Goal: Find specific page/section: Find specific page/section

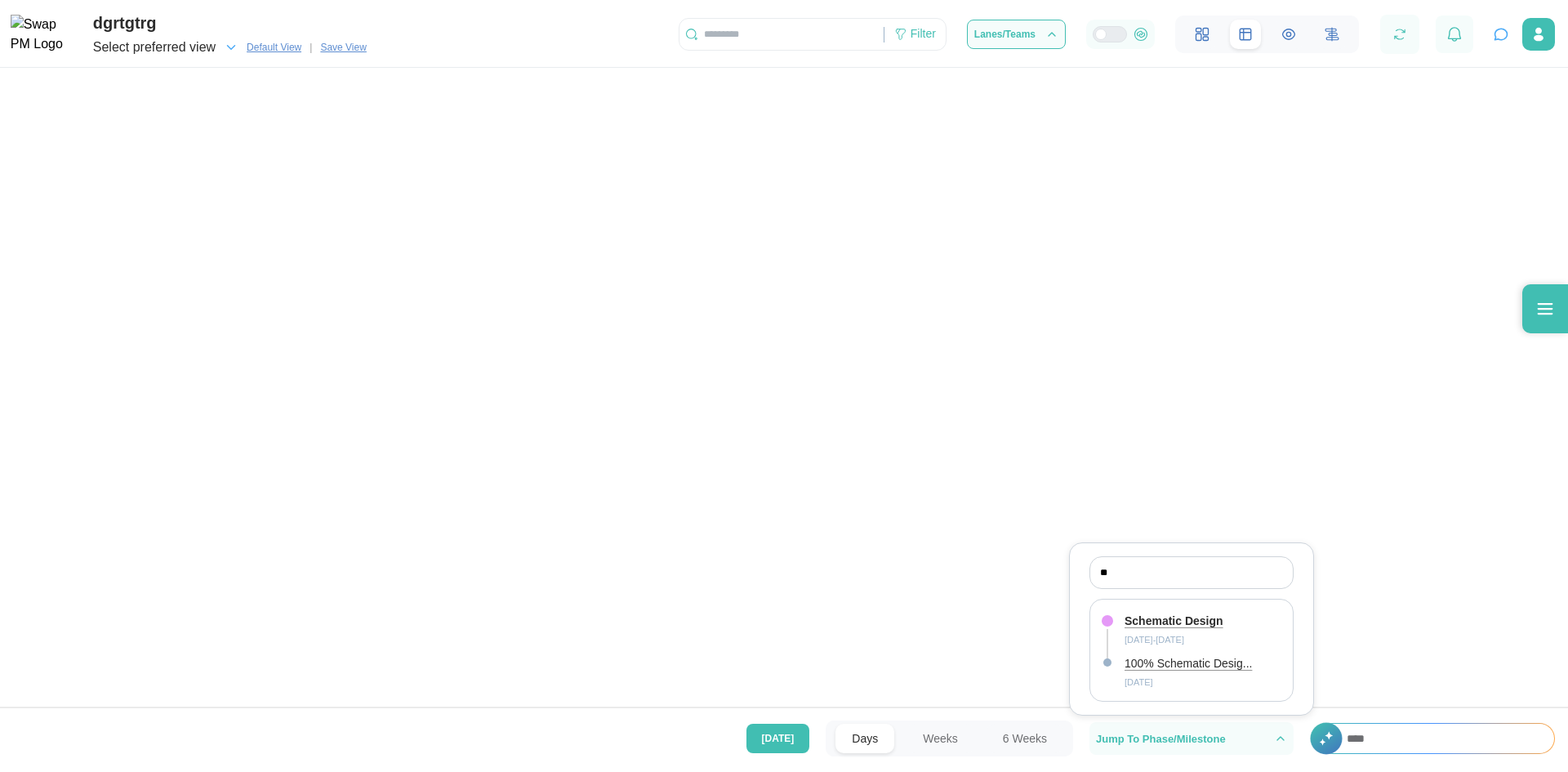
scroll to position [0, 175]
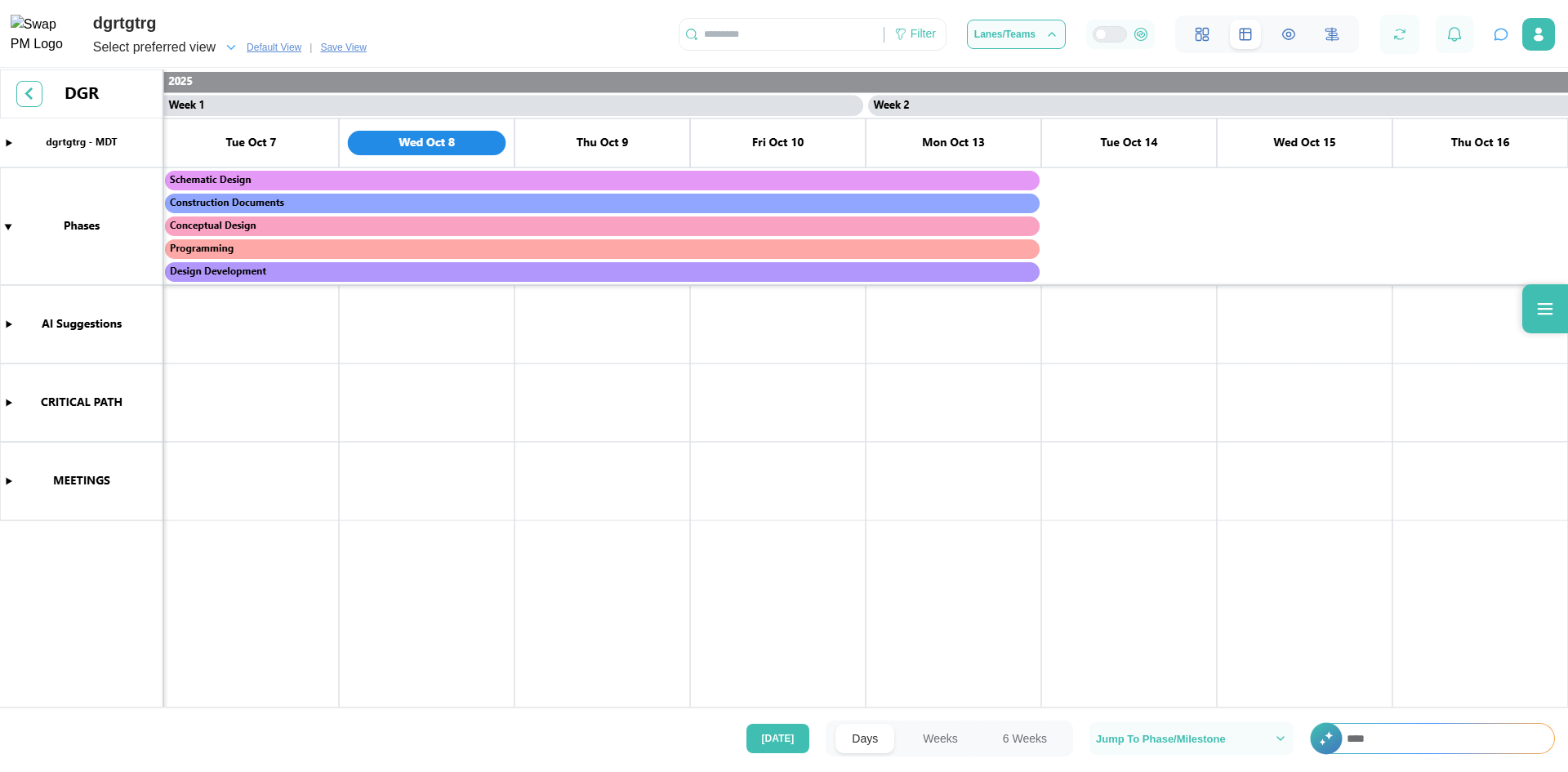
click at [1390, 748] on input "****" at bounding box center [1443, 737] width 224 height 29
drag, startPoint x: 1395, startPoint y: 740, endPoint x: 1314, endPoint y: 748, distance: 81.4
click at [1314, 748] on div "+ ****" at bounding box center [1432, 738] width 245 height 31
click at [8, 226] on canvas at bounding box center [784, 390] width 1568 height 641
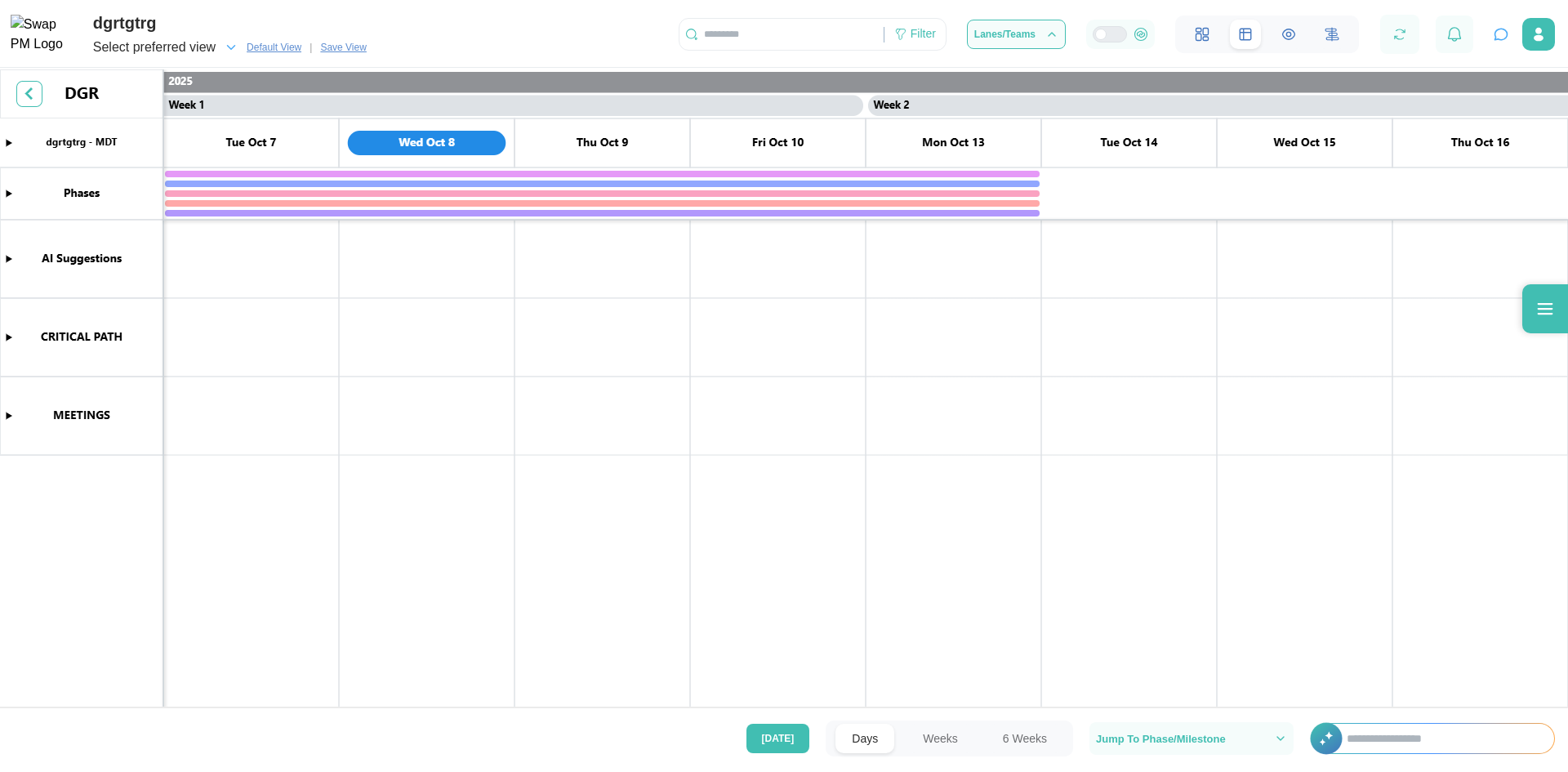
click at [5, 189] on canvas at bounding box center [784, 390] width 1568 height 641
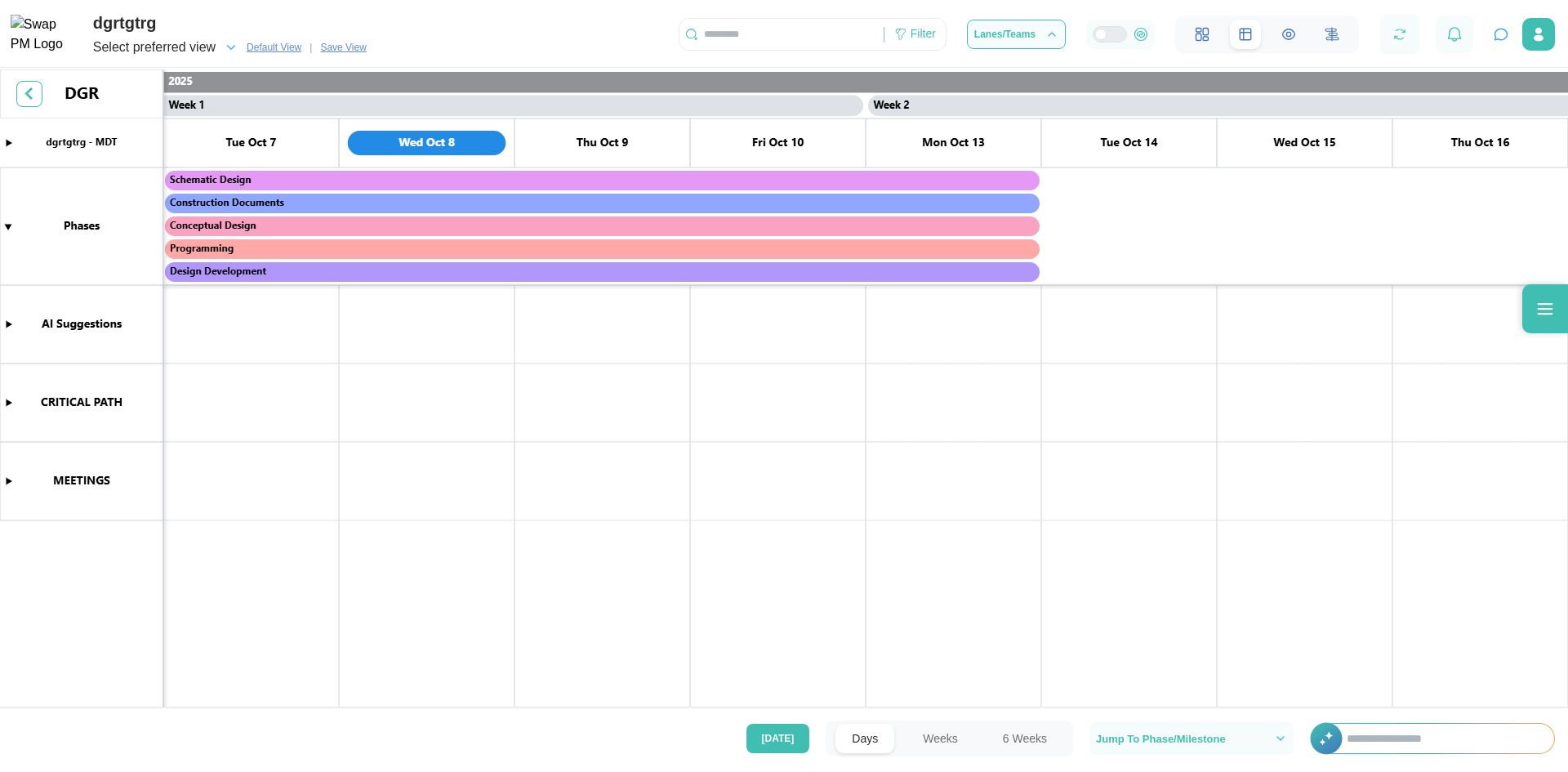
click at [8, 225] on canvas at bounding box center [784, 390] width 1568 height 641
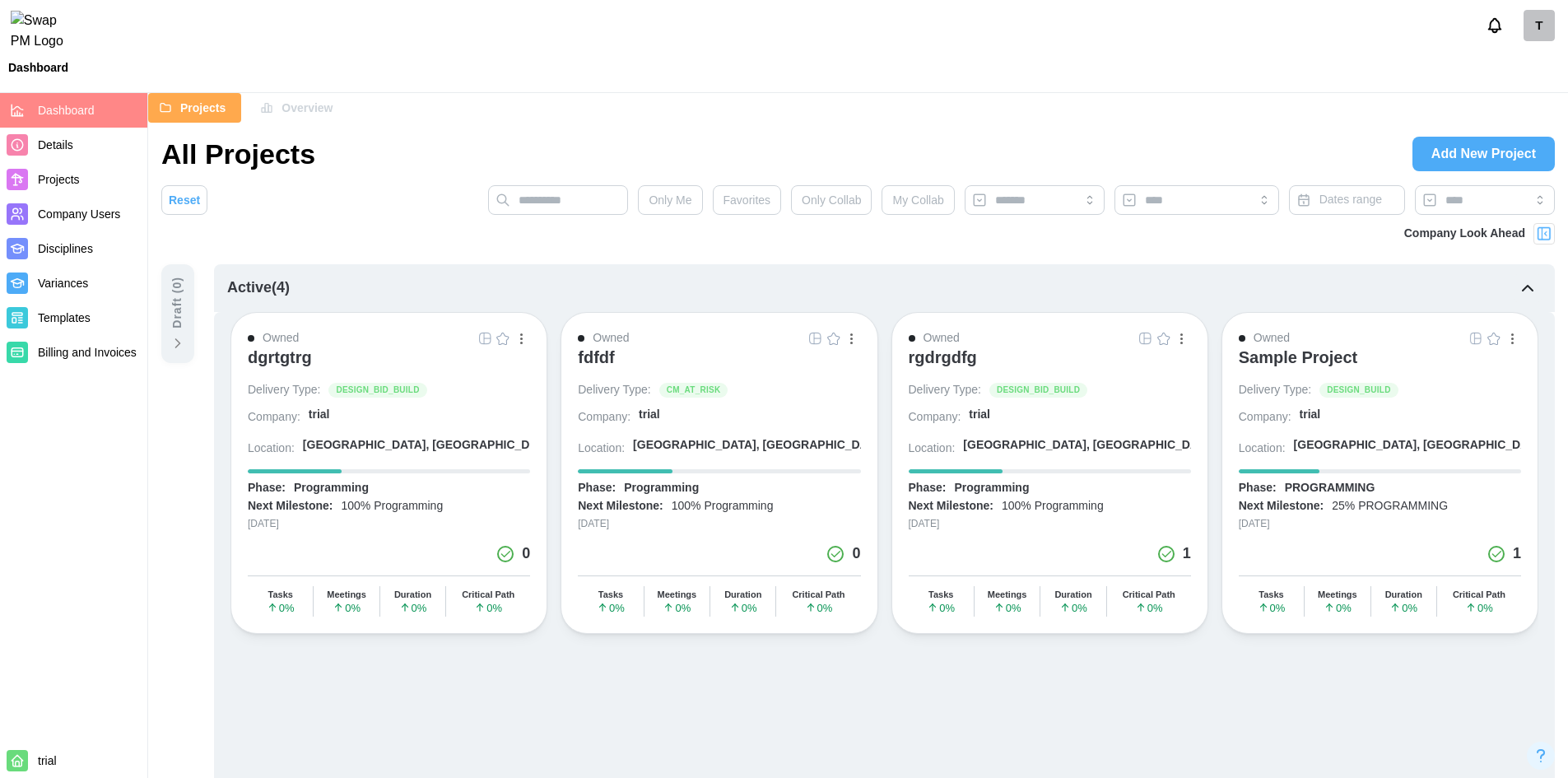
click at [344, 80] on div "Dashboard" at bounding box center [784, 67] width 1568 height 25
click at [59, 146] on span "Details" at bounding box center [55, 145] width 35 height 13
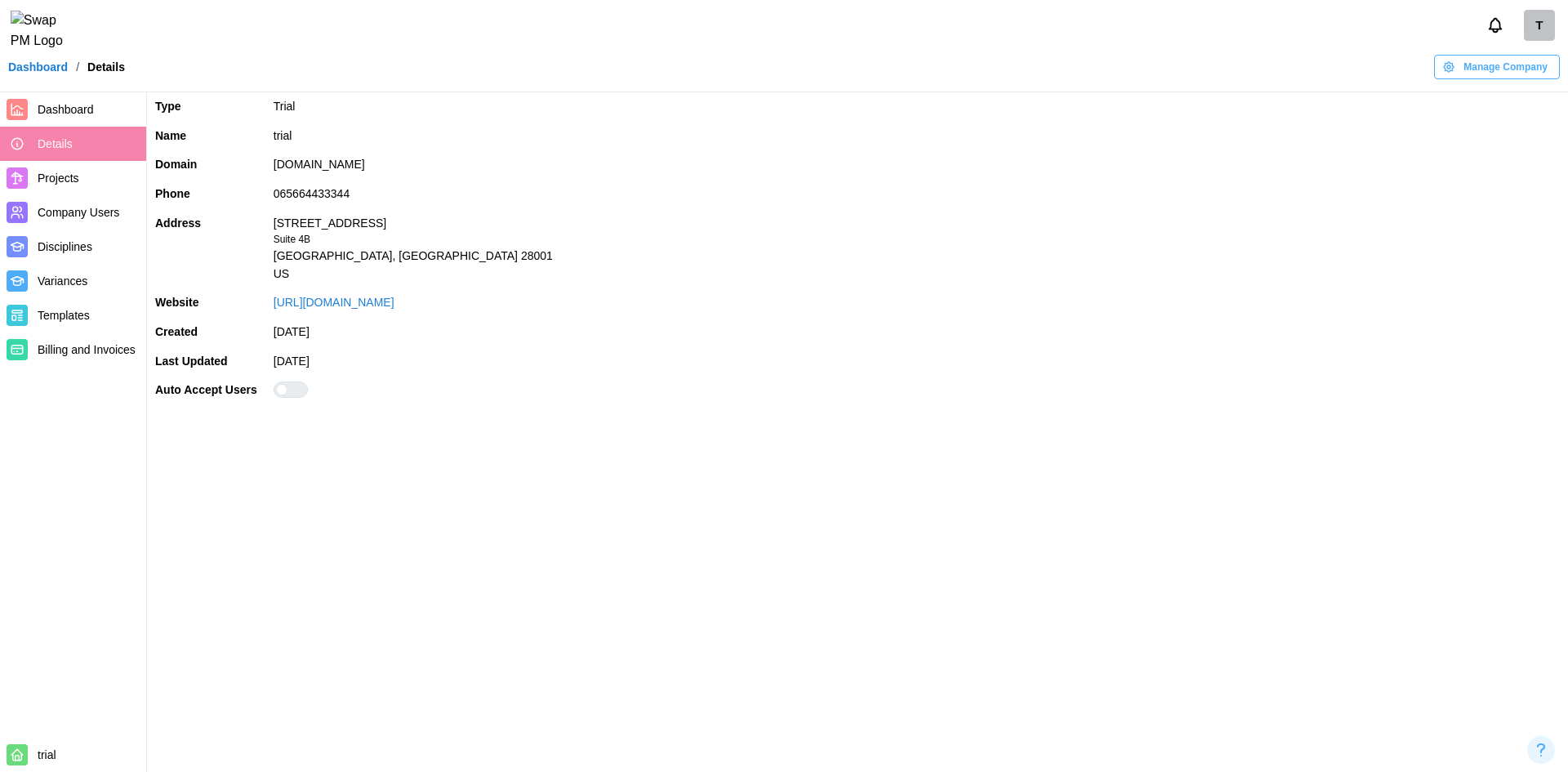
click at [54, 110] on span "Dashboard" at bounding box center [66, 109] width 57 height 13
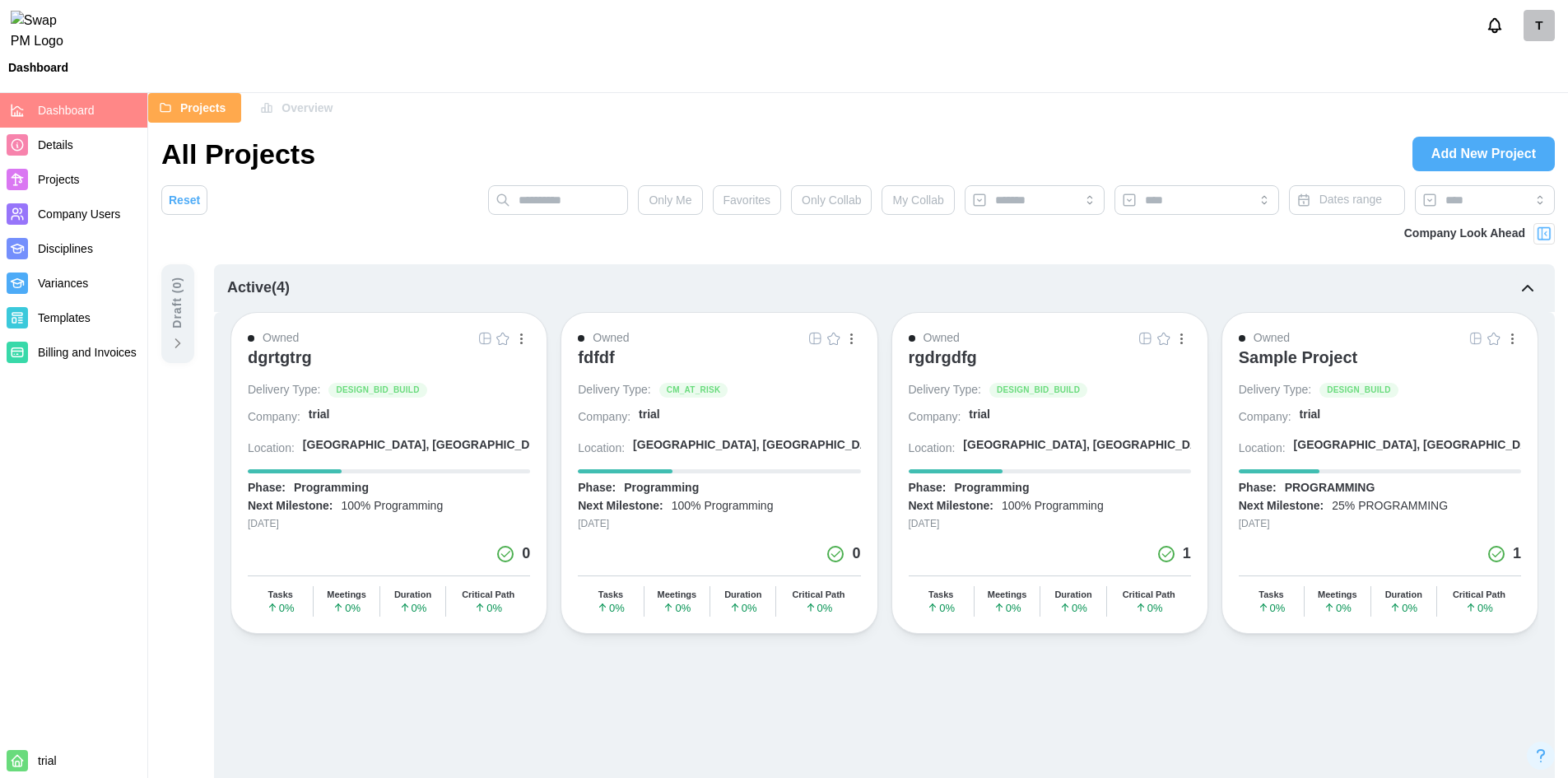
click at [258, 358] on div "dgrtgtrg" at bounding box center [280, 357] width 65 height 20
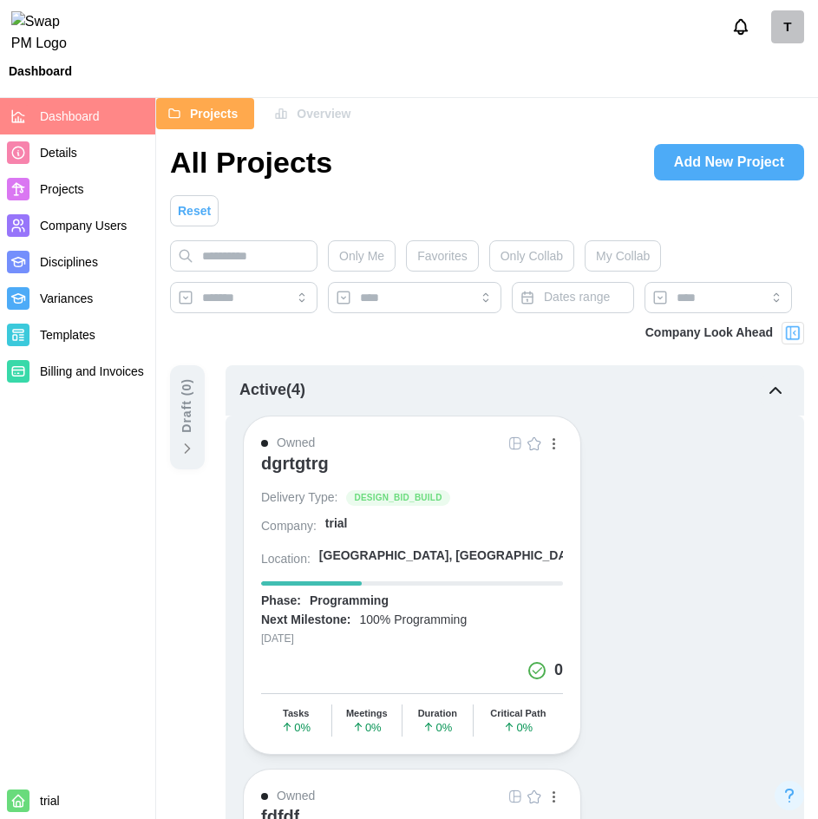
click at [111, 378] on span "Billing and Invoices" at bounding box center [92, 371] width 104 height 14
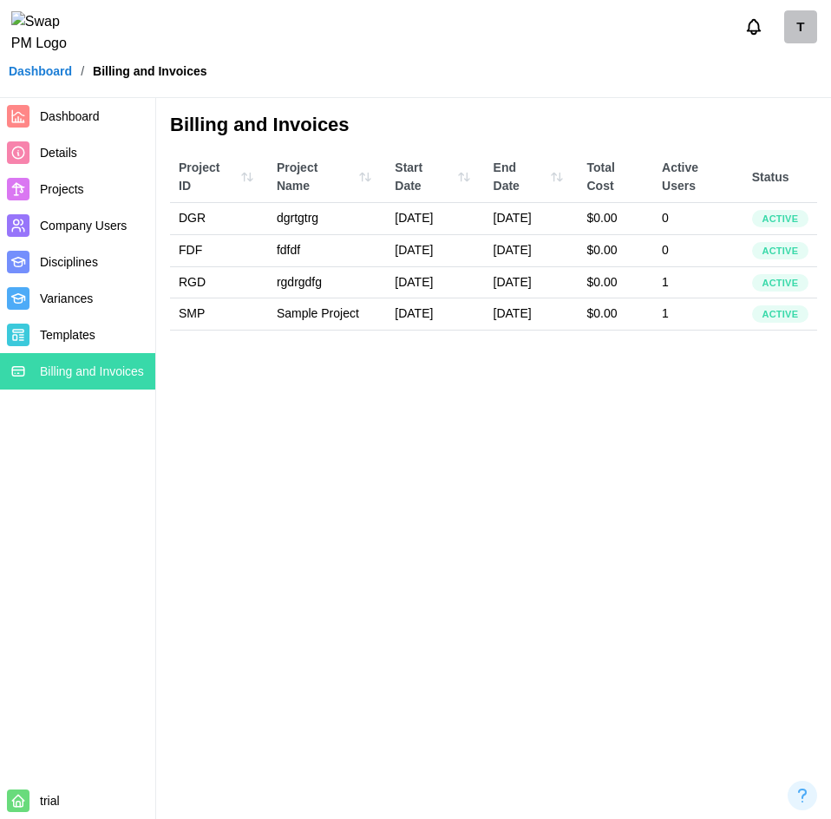
click at [74, 190] on span "Projects" at bounding box center [62, 189] width 44 height 14
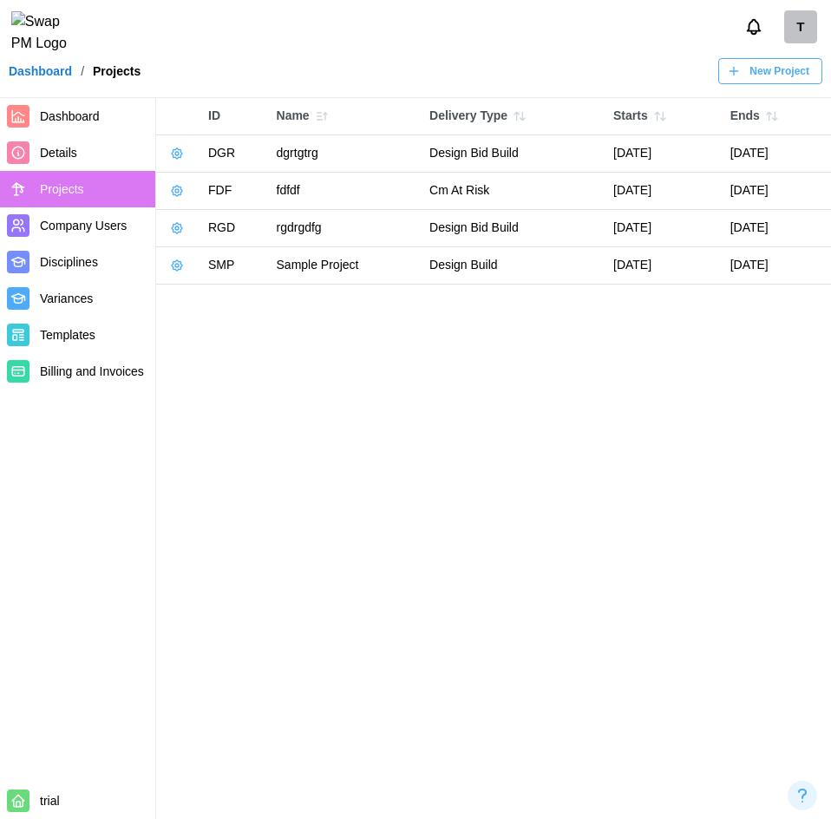
click at [36, 125] on link "Dashboard" at bounding box center [77, 116] width 155 height 36
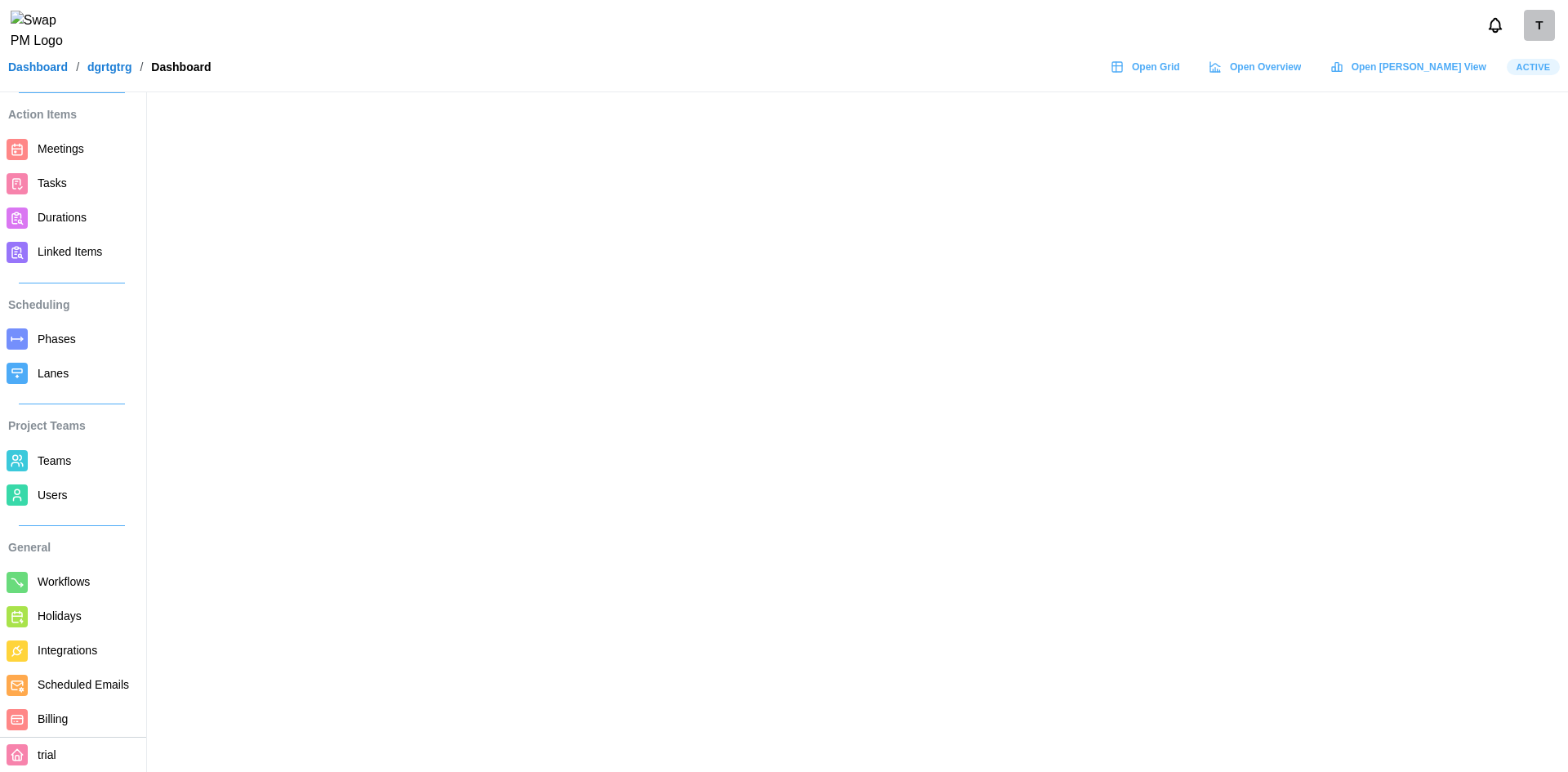
scroll to position [72, 0]
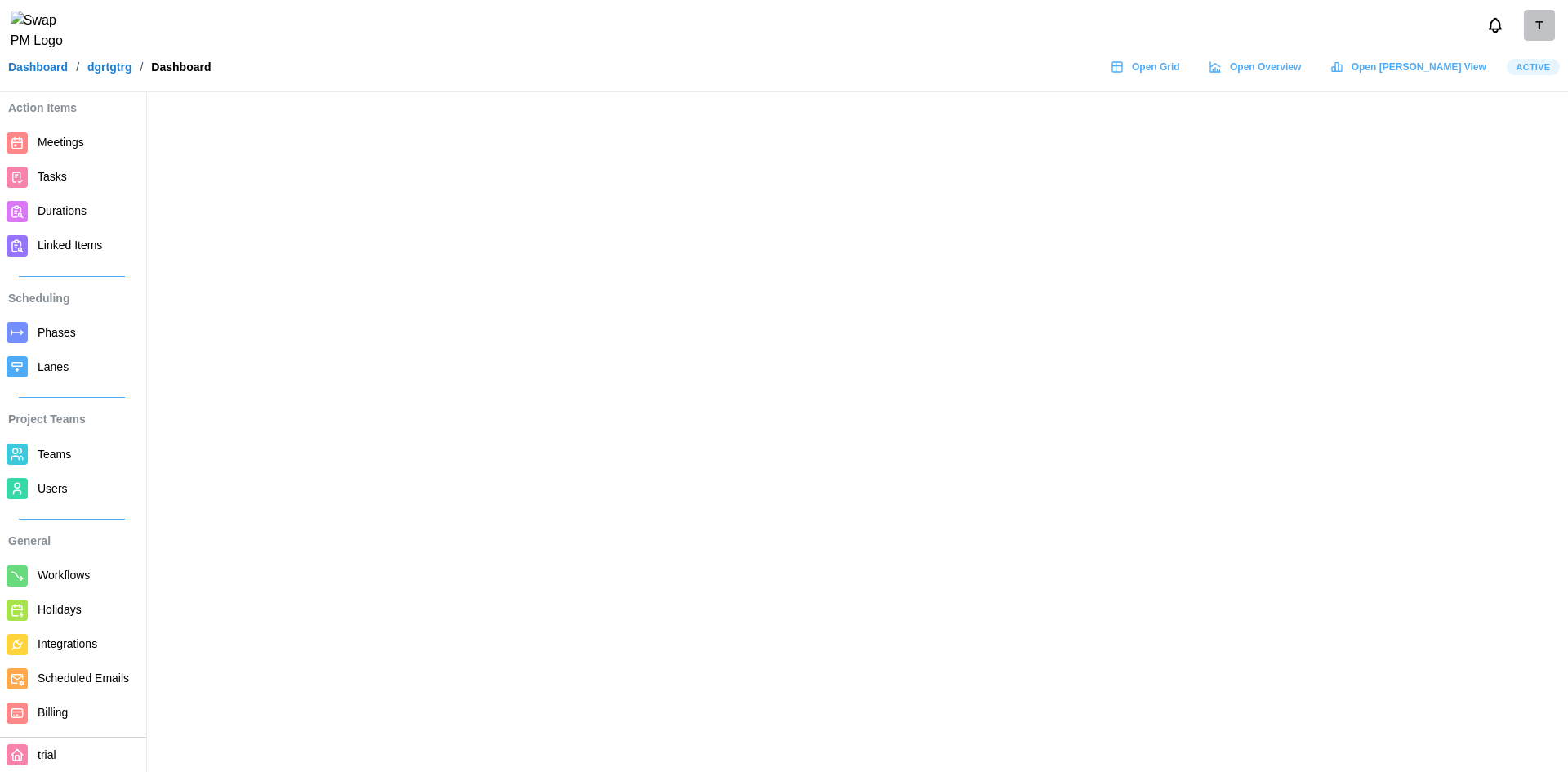
click at [71, 709] on span "Billing" at bounding box center [87, 713] width 99 height 21
